Goal: Task Accomplishment & Management: Use online tool/utility

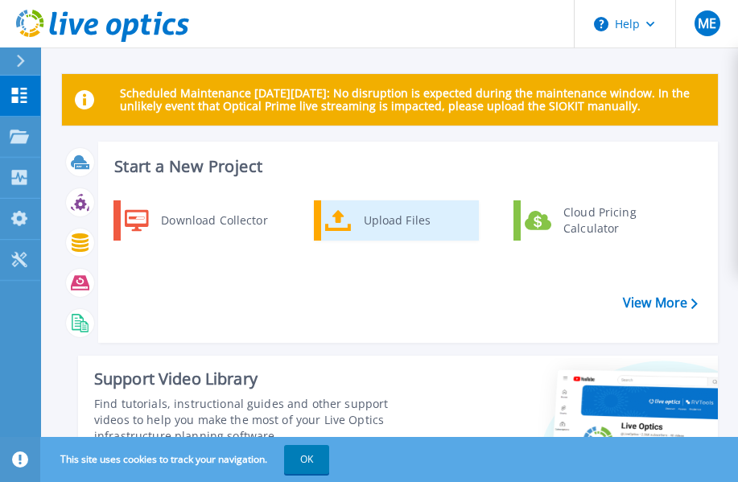
click at [385, 224] on div "Upload Files" at bounding box center [415, 220] width 119 height 32
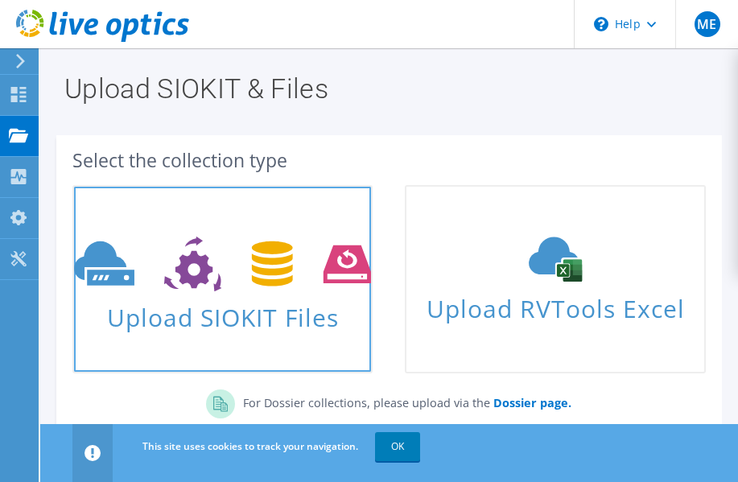
click at [153, 274] on icon at bounding box center [222, 265] width 297 height 56
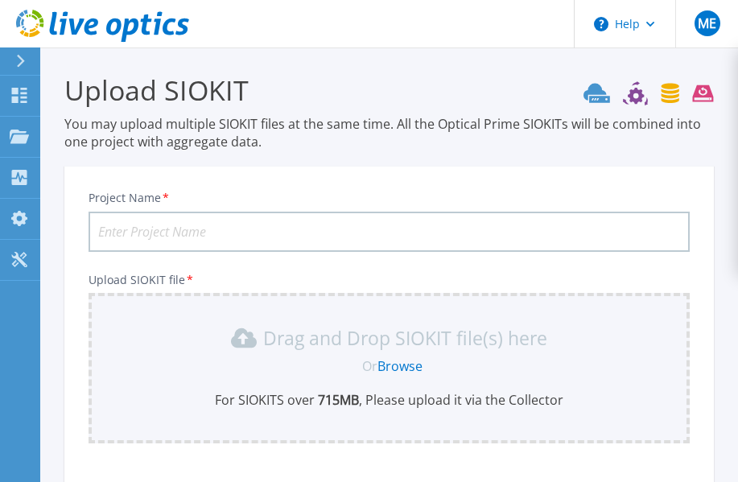
click at [154, 224] on input "Project Name *" at bounding box center [389, 232] width 601 height 40
type input "otb6esx091125"
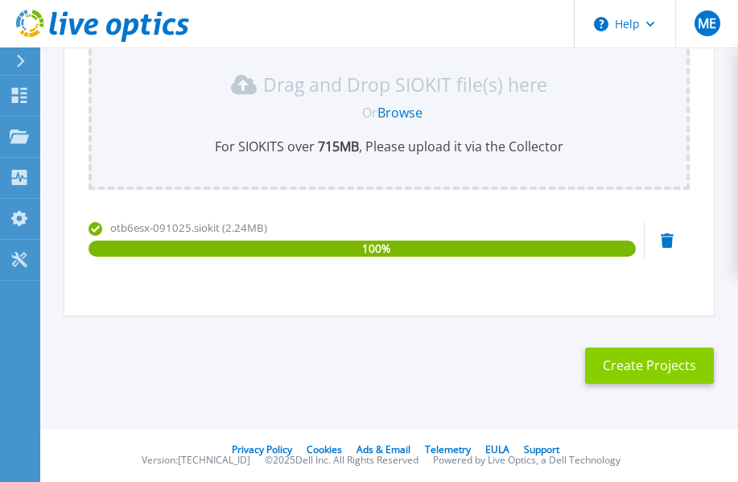
click at [646, 361] on button "Create Projects" at bounding box center [649, 366] width 129 height 36
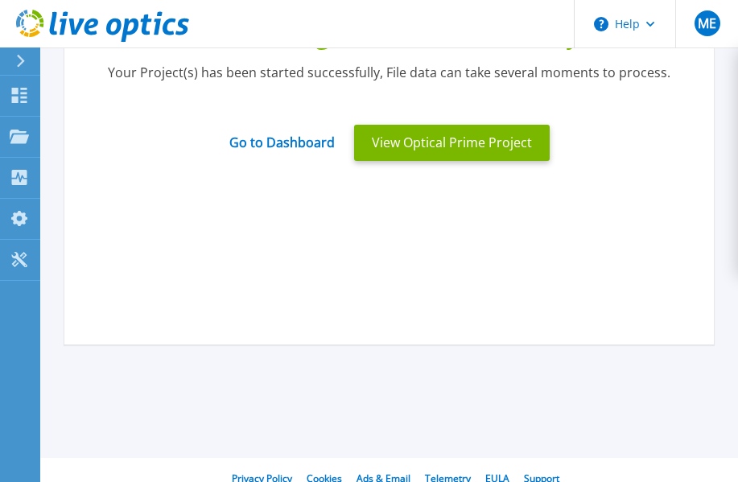
scroll to position [0, 0]
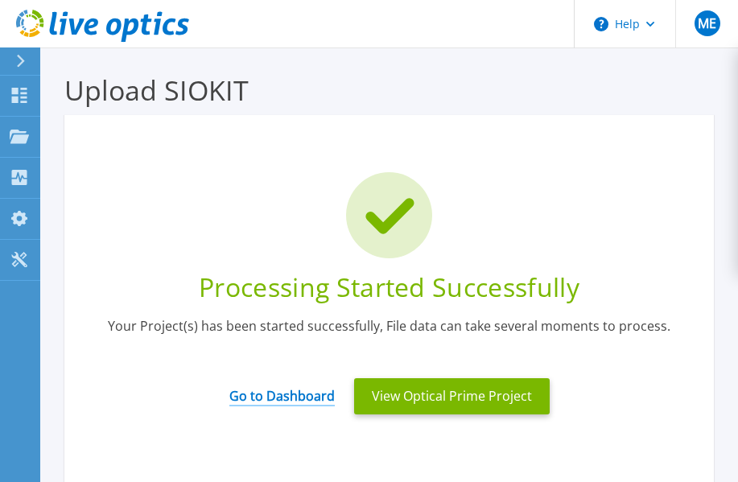
click at [274, 398] on link "Go to Dashboard" at bounding box center [281, 390] width 105 height 31
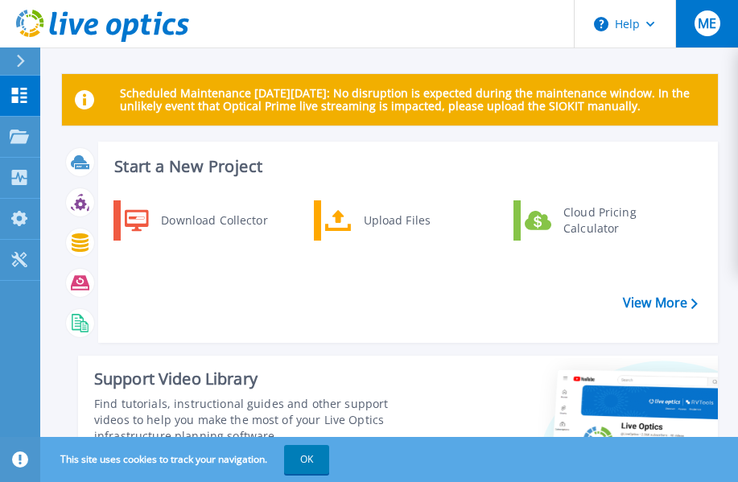
click at [708, 18] on span "ME" at bounding box center [707, 23] width 19 height 13
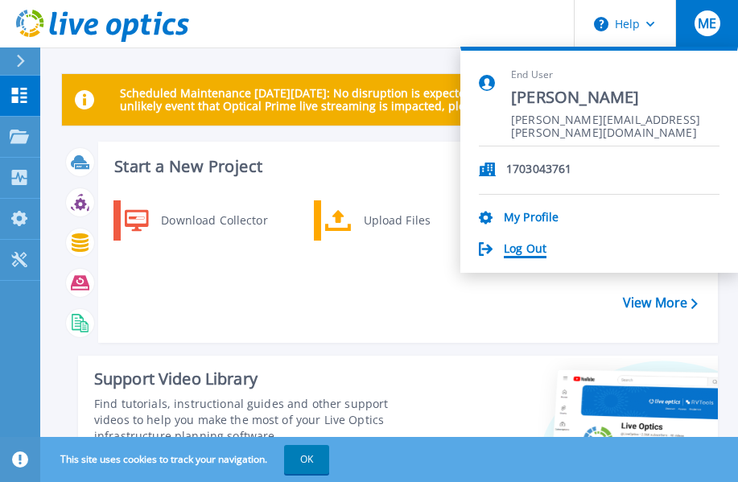
click at [526, 255] on link "Log Out" at bounding box center [525, 249] width 43 height 15
